Goal: Transaction & Acquisition: Obtain resource

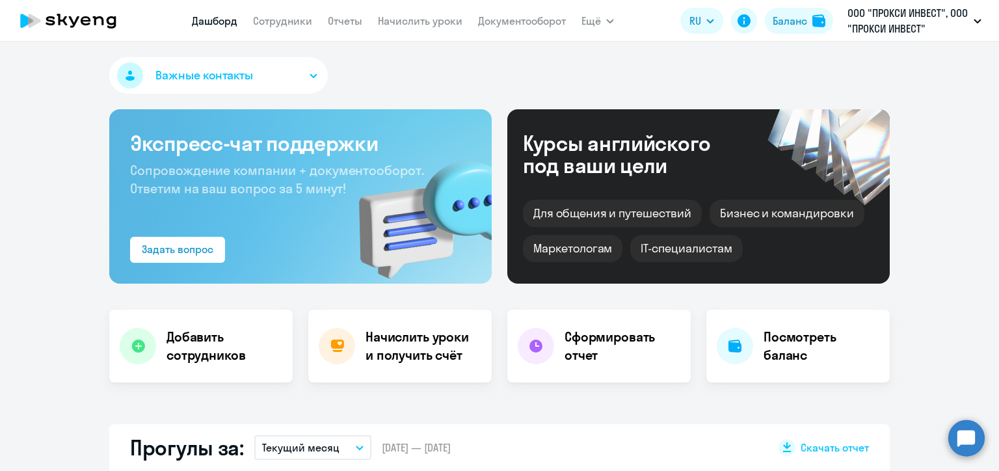
select select "30"
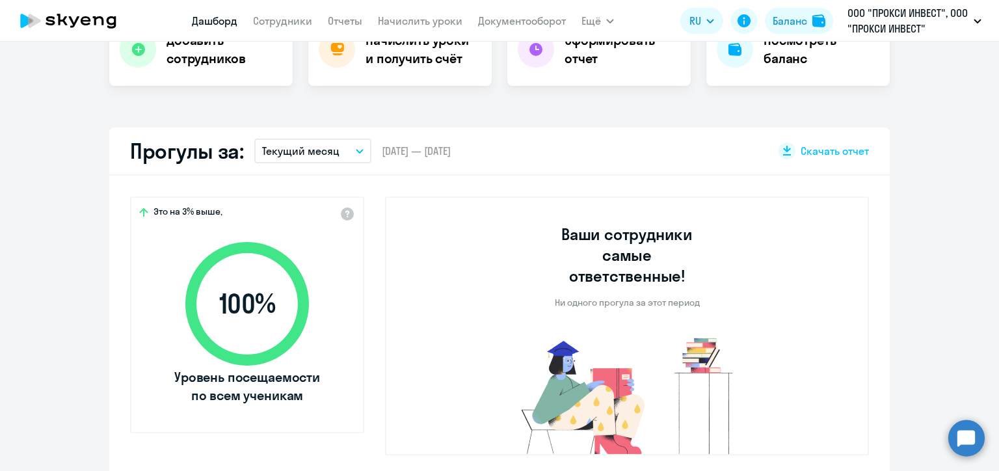
scroll to position [36, 0]
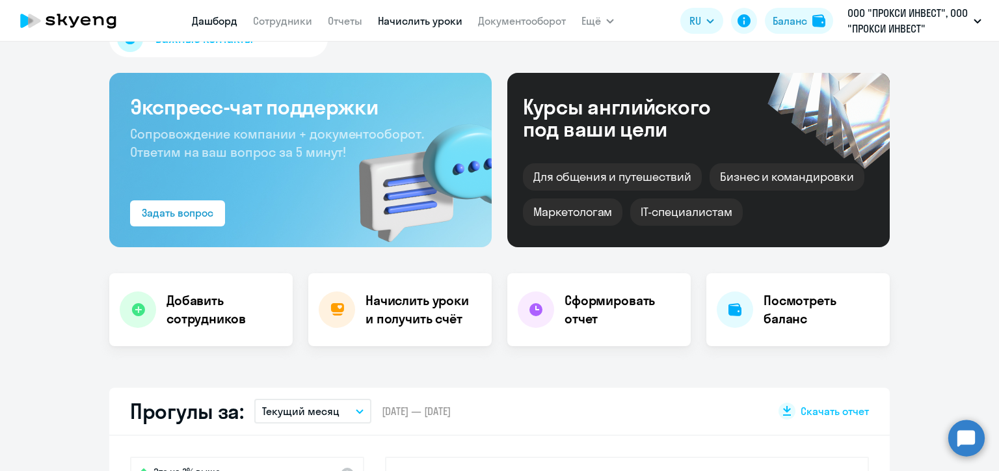
click at [390, 18] on link "Начислить уроки" at bounding box center [420, 20] width 85 height 13
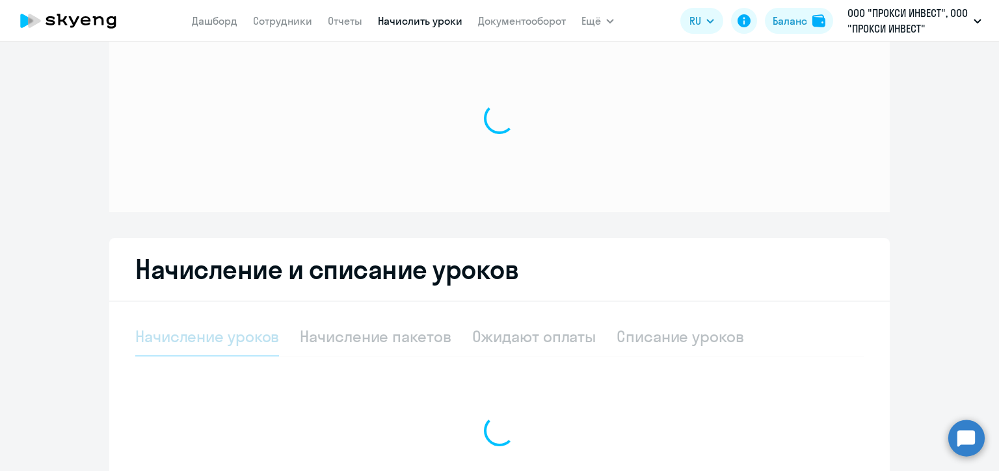
select select "10"
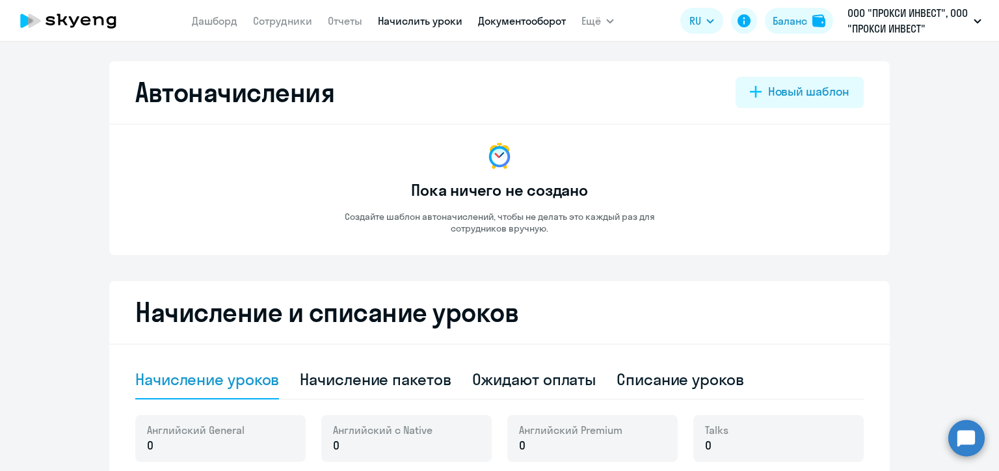
click at [496, 20] on link "Документооборот" at bounding box center [522, 20] width 88 height 13
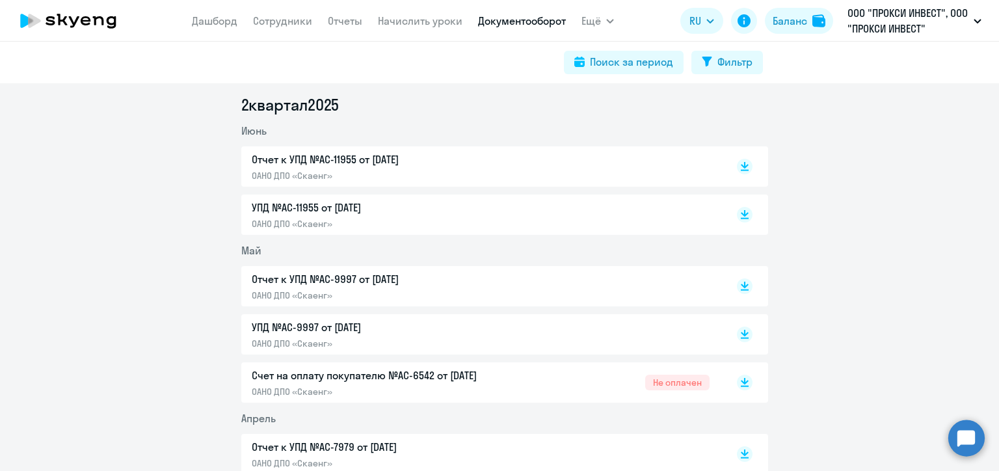
scroll to position [585, 0]
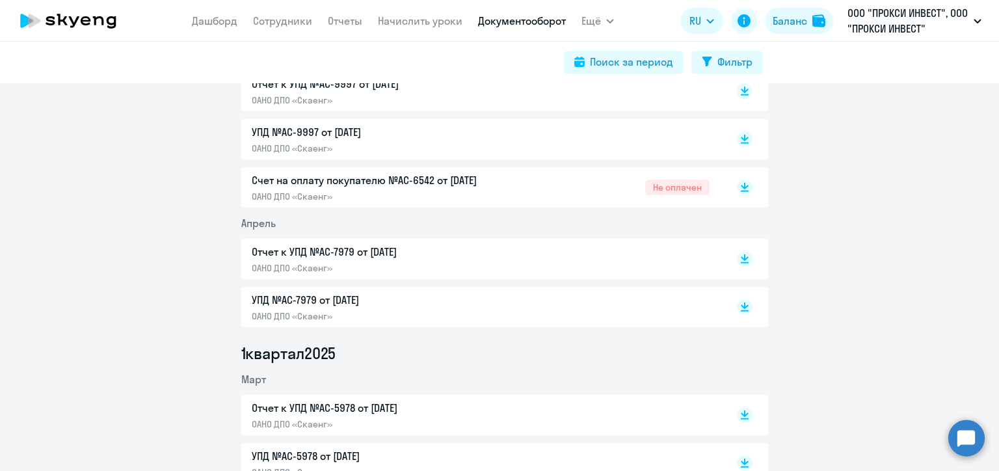
click at [359, 184] on p "Счет на оплату покупателю №AC-6542 от [DATE]" at bounding box center [388, 180] width 273 height 16
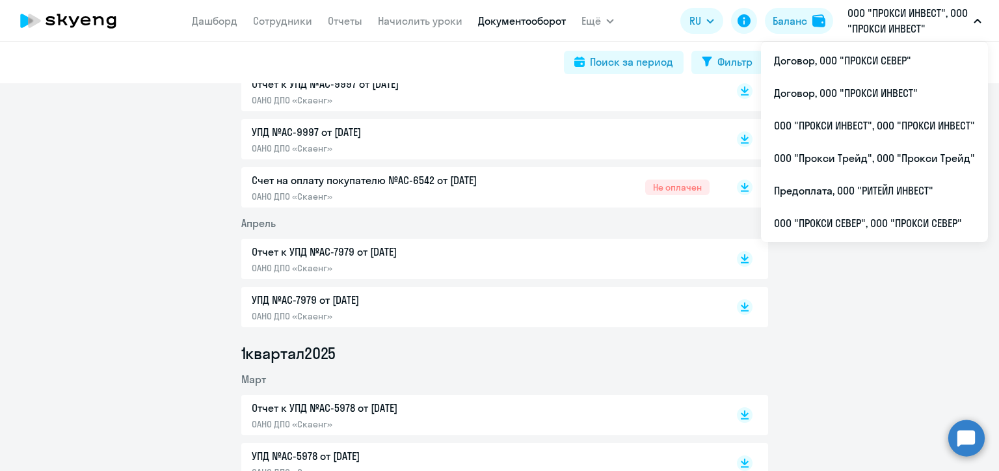
click at [905, 31] on p "ООО "ПРОКСИ ИНВЕСТ", ООО "ПРОКСИ ИНВЕСТ"" at bounding box center [908, 20] width 121 height 31
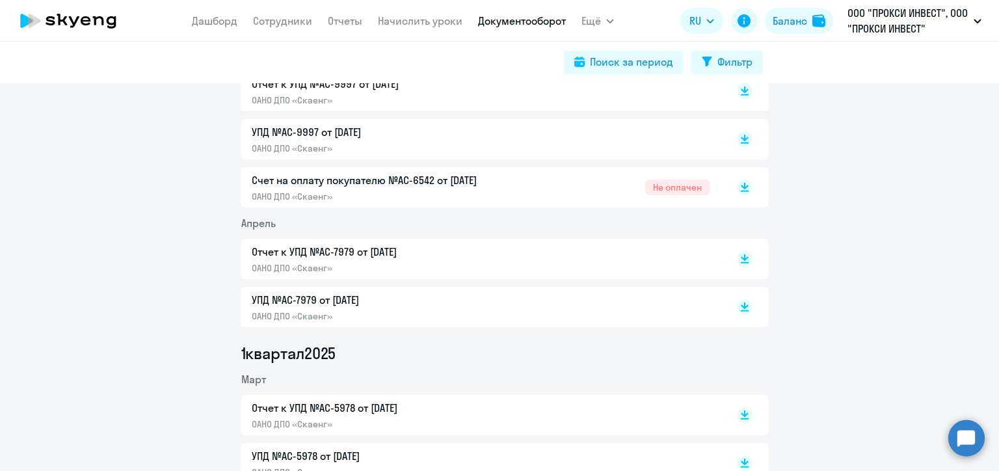
click at [905, 31] on p "ООО "ПРОКСИ ИНВЕСТ", ООО "ПРОКСИ ИНВЕСТ"" at bounding box center [908, 20] width 121 height 31
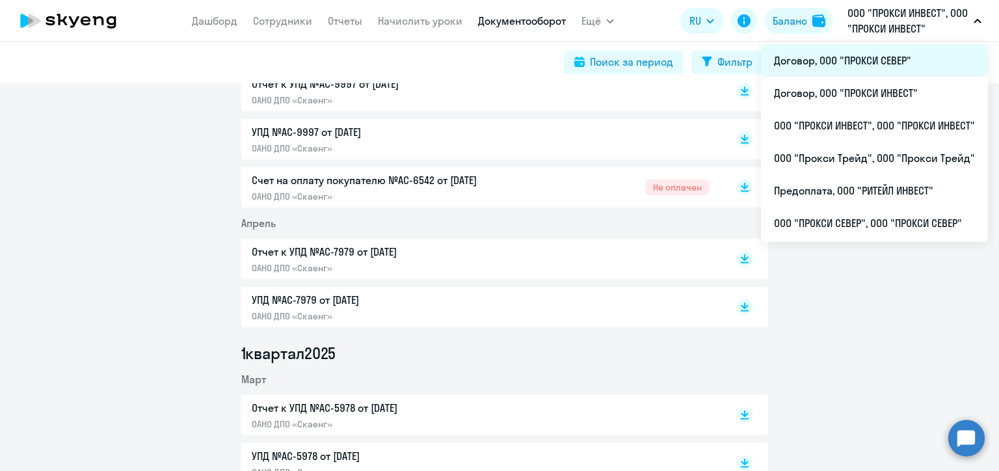
click at [904, 61] on li "Договор, ООО "ПРОКСИ СЕВЕР"" at bounding box center [874, 60] width 227 height 33
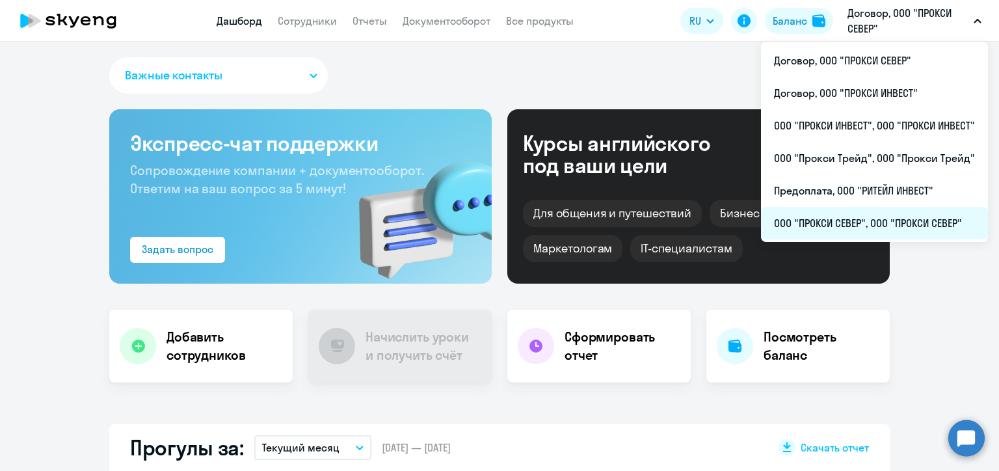
click at [866, 222] on li "ООО "ПРОКСИ СЕВЕР", ООО "ПРОКСИ СЕВЕР"" at bounding box center [874, 223] width 227 height 33
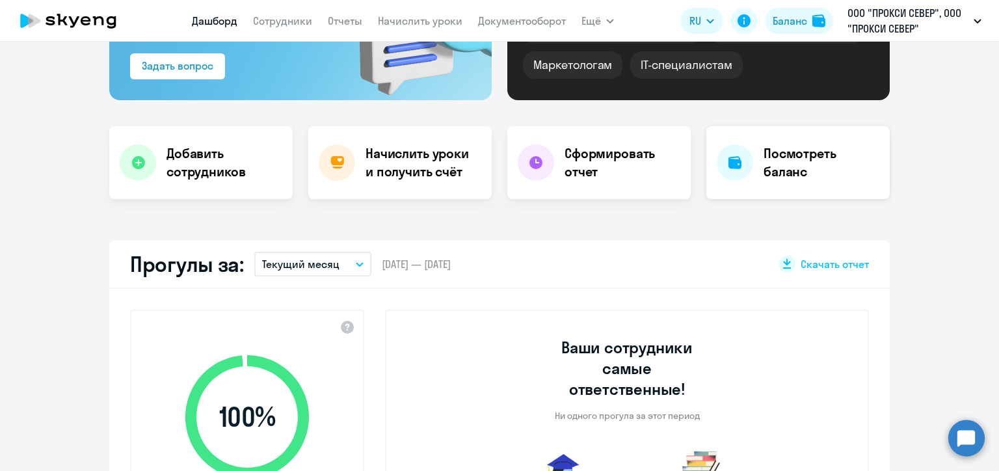
select select "30"
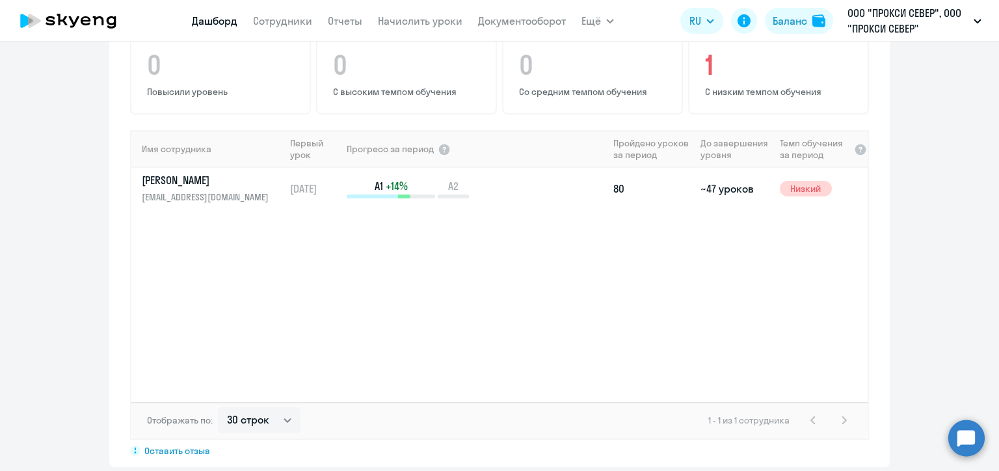
scroll to position [976, 0]
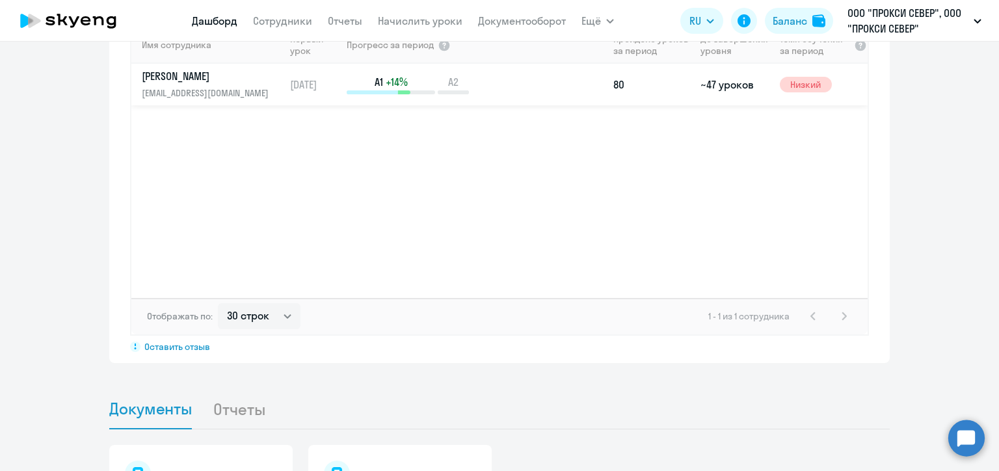
drag, startPoint x: 237, startPoint y: 70, endPoint x: 269, endPoint y: 73, distance: 32.0
click at [236, 86] on p "[EMAIL_ADDRESS][DOMAIN_NAME]" at bounding box center [209, 93] width 134 height 14
click at [519, 23] on link "Документооборот" at bounding box center [522, 20] width 88 height 13
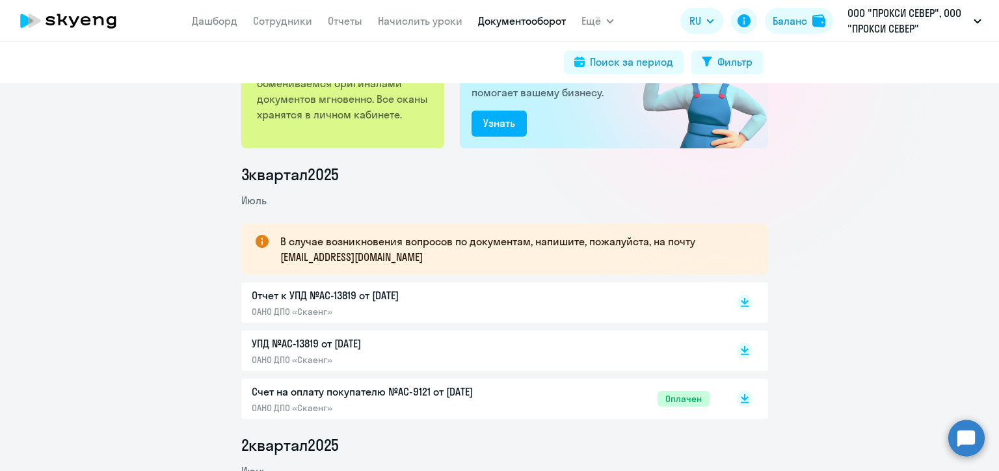
scroll to position [130, 0]
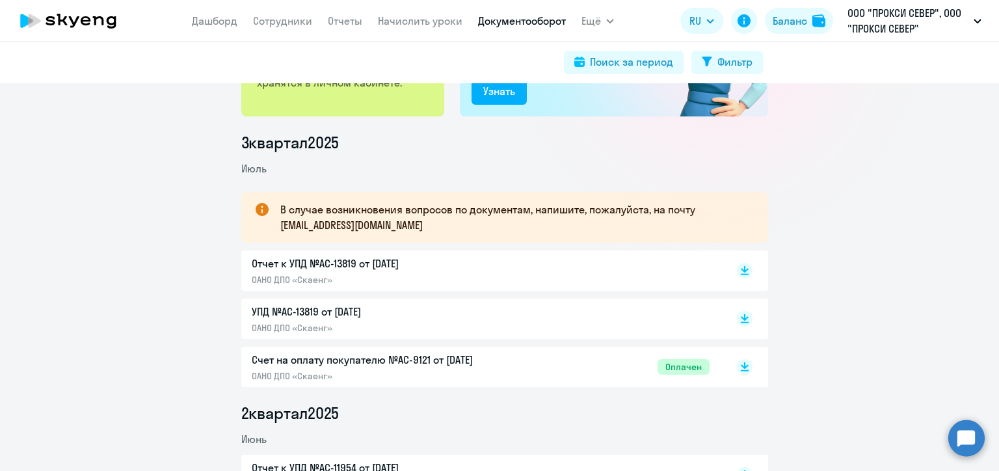
click at [309, 356] on p "Счет на оплату покупателю №AC-9121 от [DATE]" at bounding box center [388, 360] width 273 height 16
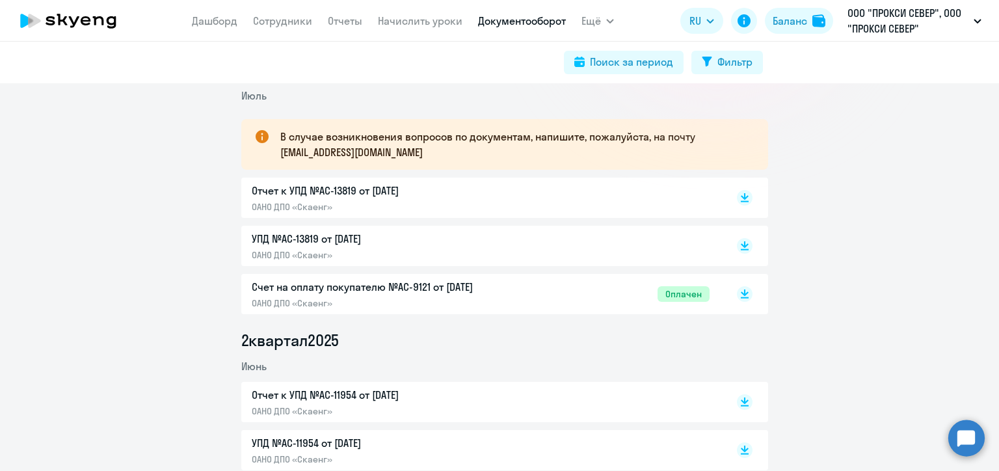
scroll to position [195, 0]
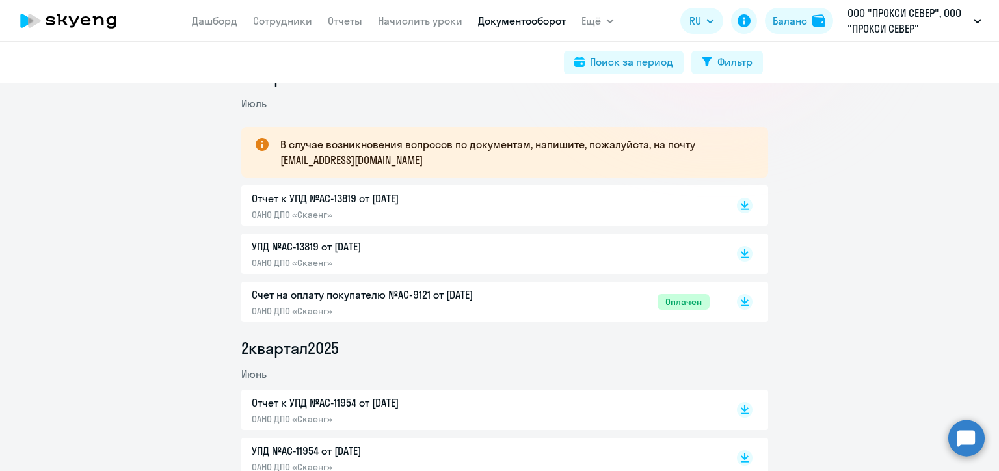
click at [353, 263] on p "ОАНО ДПО «Скаенг»" at bounding box center [388, 263] width 273 height 12
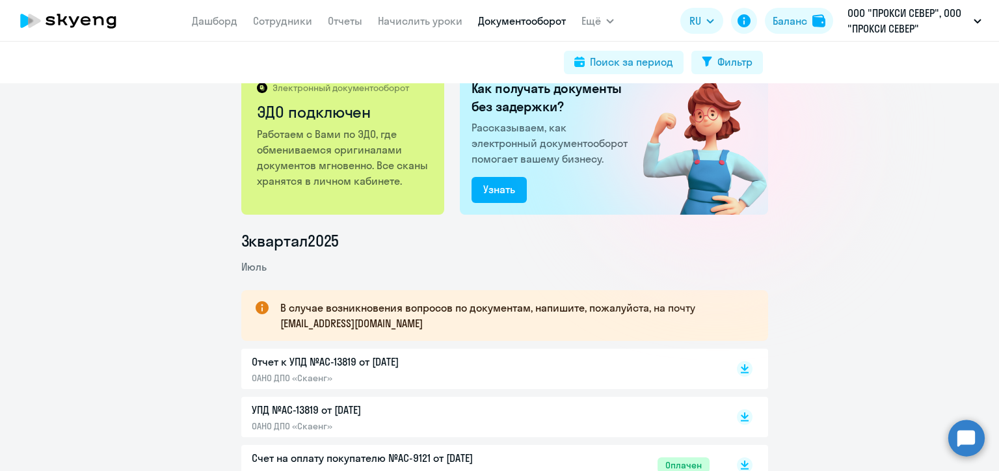
scroll to position [0, 0]
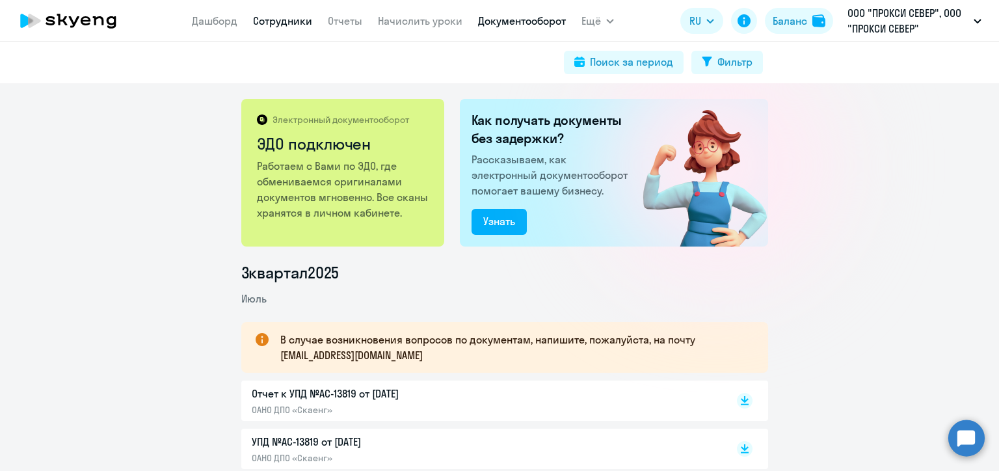
click at [269, 23] on link "Сотрудники" at bounding box center [282, 20] width 59 height 13
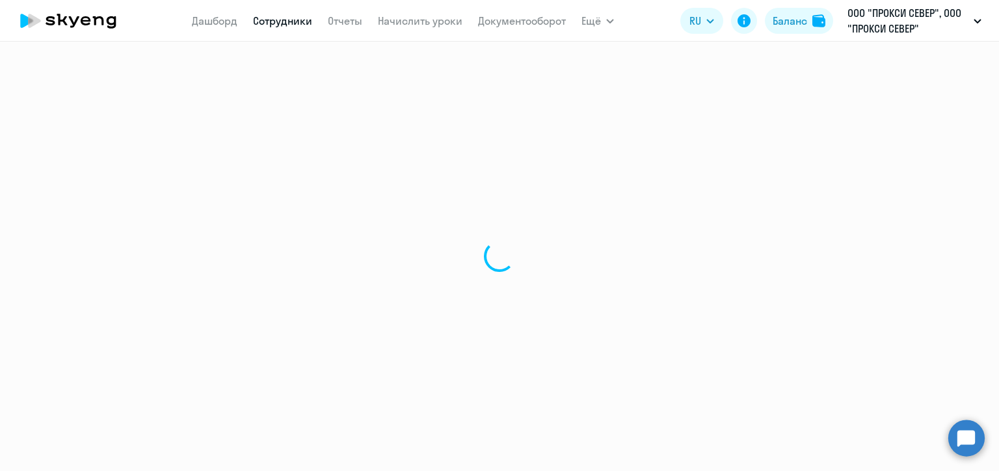
select select "30"
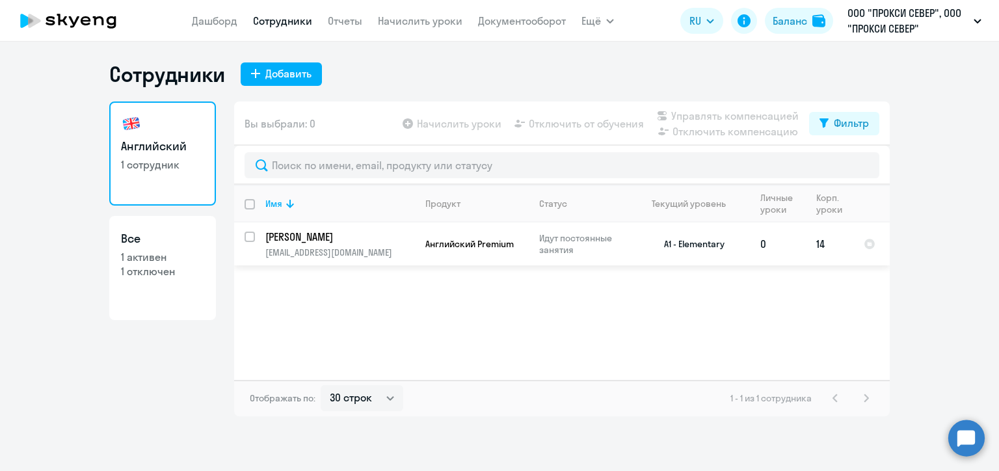
click at [369, 250] on p "[EMAIL_ADDRESS][DOMAIN_NAME]" at bounding box center [339, 253] width 149 height 12
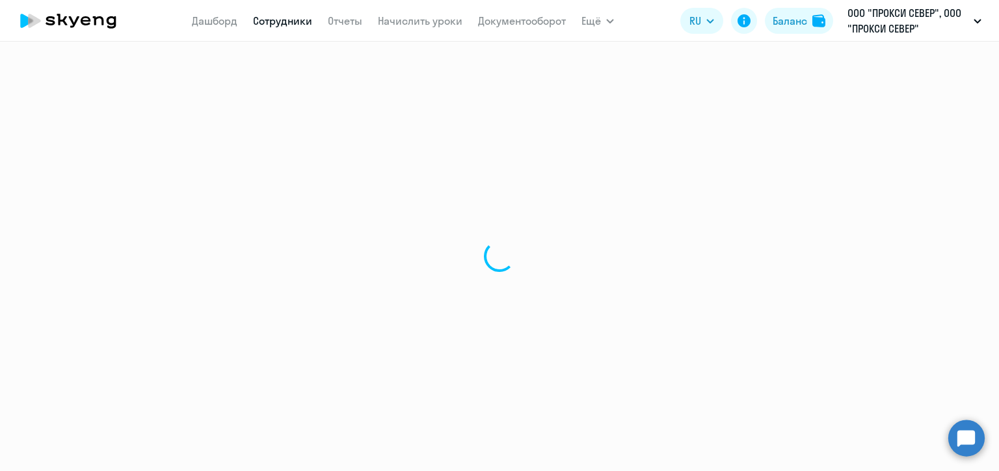
select select "english"
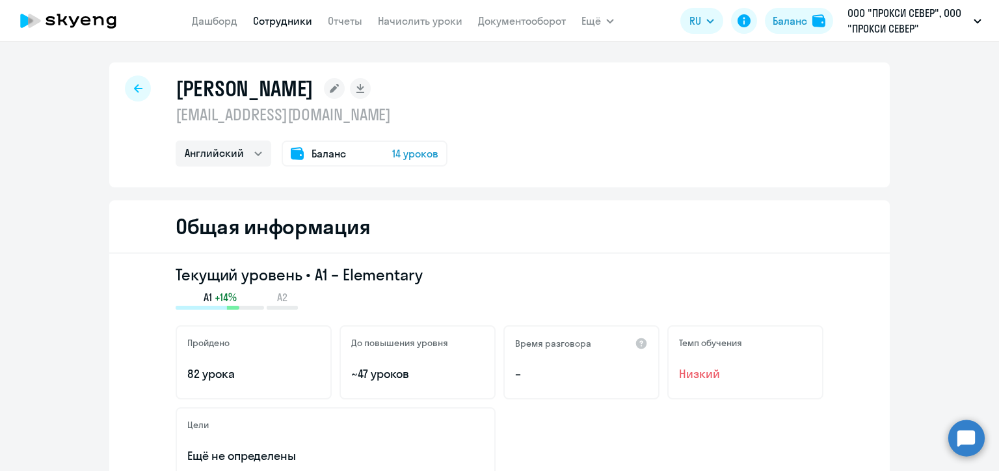
click at [317, 154] on span "Баланс" at bounding box center [329, 154] width 34 height 16
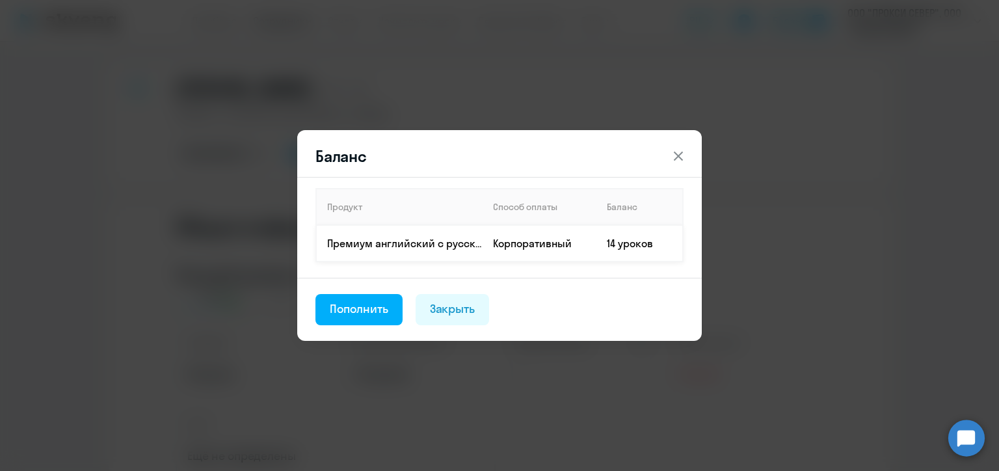
click at [535, 248] on td "Корпоративный" at bounding box center [540, 243] width 114 height 36
click at [636, 252] on td "14 уроков" at bounding box center [639, 243] width 87 height 36
click at [677, 152] on icon at bounding box center [679, 156] width 16 height 16
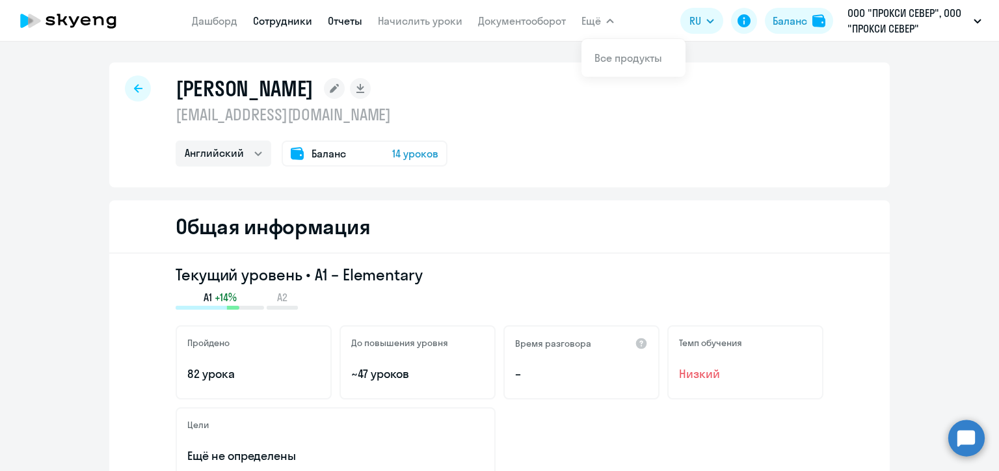
click at [341, 21] on link "Отчеты" at bounding box center [345, 20] width 34 height 13
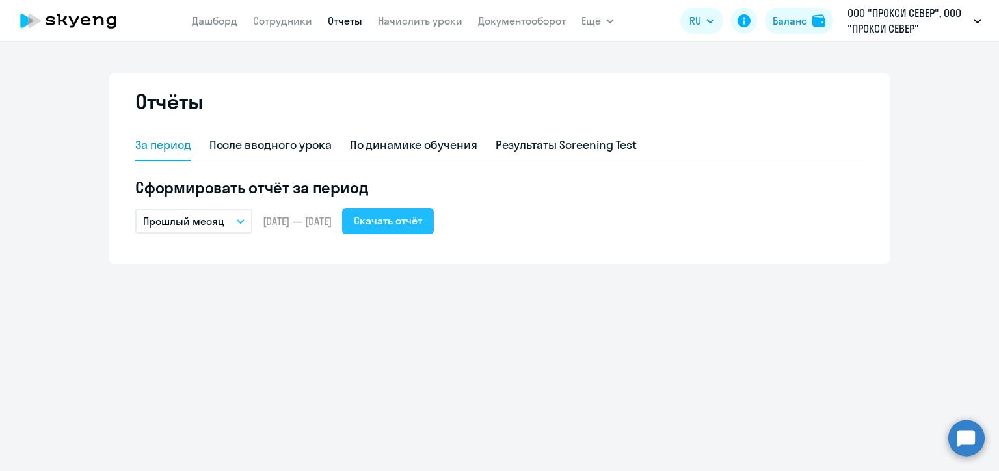
click at [421, 219] on div "Скачать отчёт" at bounding box center [388, 221] width 68 height 16
click at [600, 19] on span "Ещё" at bounding box center [592, 21] width 20 height 16
click at [708, 26] on button "RU" at bounding box center [701, 21] width 43 height 26
click at [738, 16] on icon at bounding box center [744, 21] width 16 height 16
click at [548, 21] on link "Документооборот" at bounding box center [522, 20] width 88 height 13
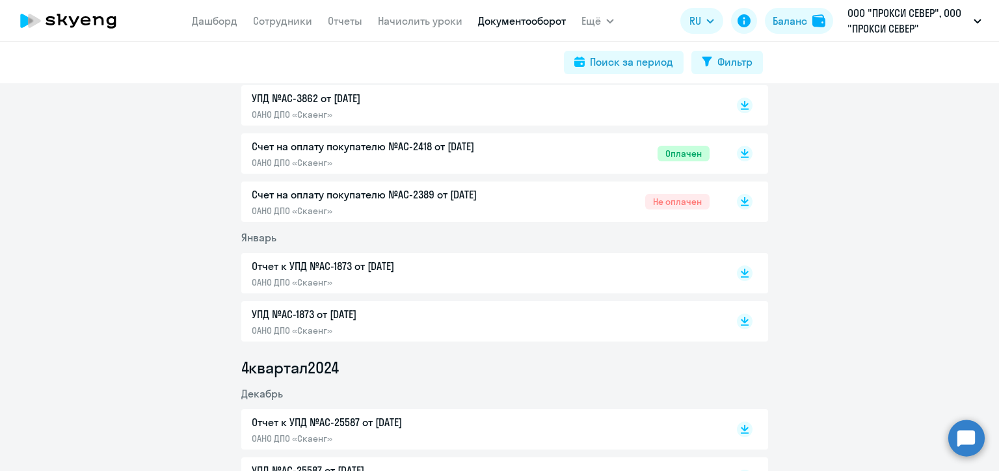
scroll to position [1041, 0]
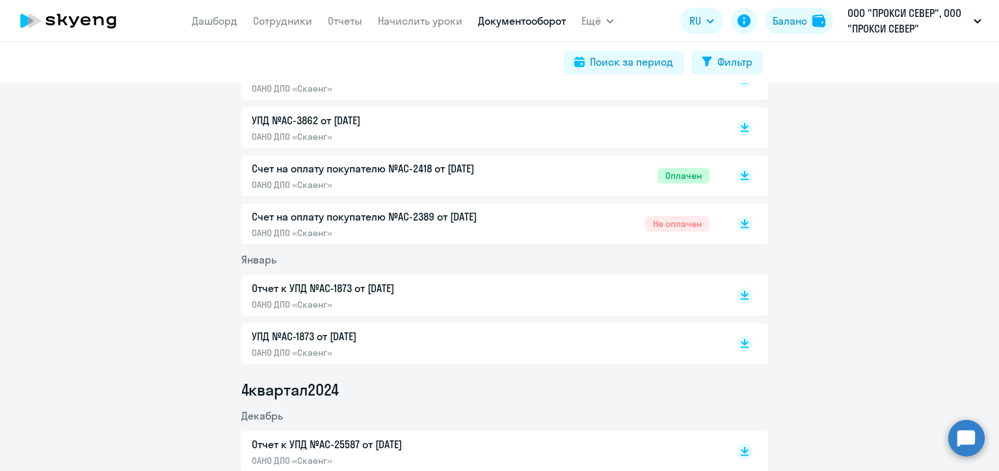
click at [341, 179] on p "ОАНО ДПО «Скаенг»" at bounding box center [388, 185] width 273 height 12
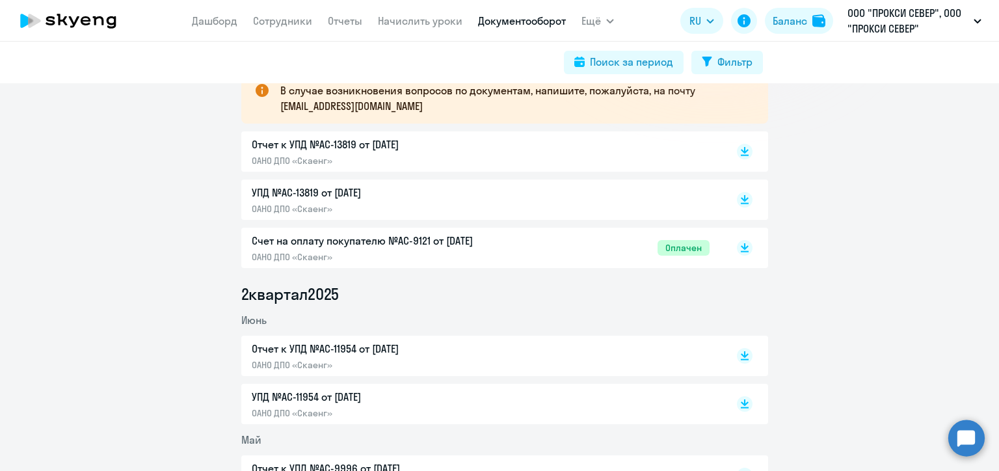
scroll to position [0, 0]
